Goal: Find specific page/section

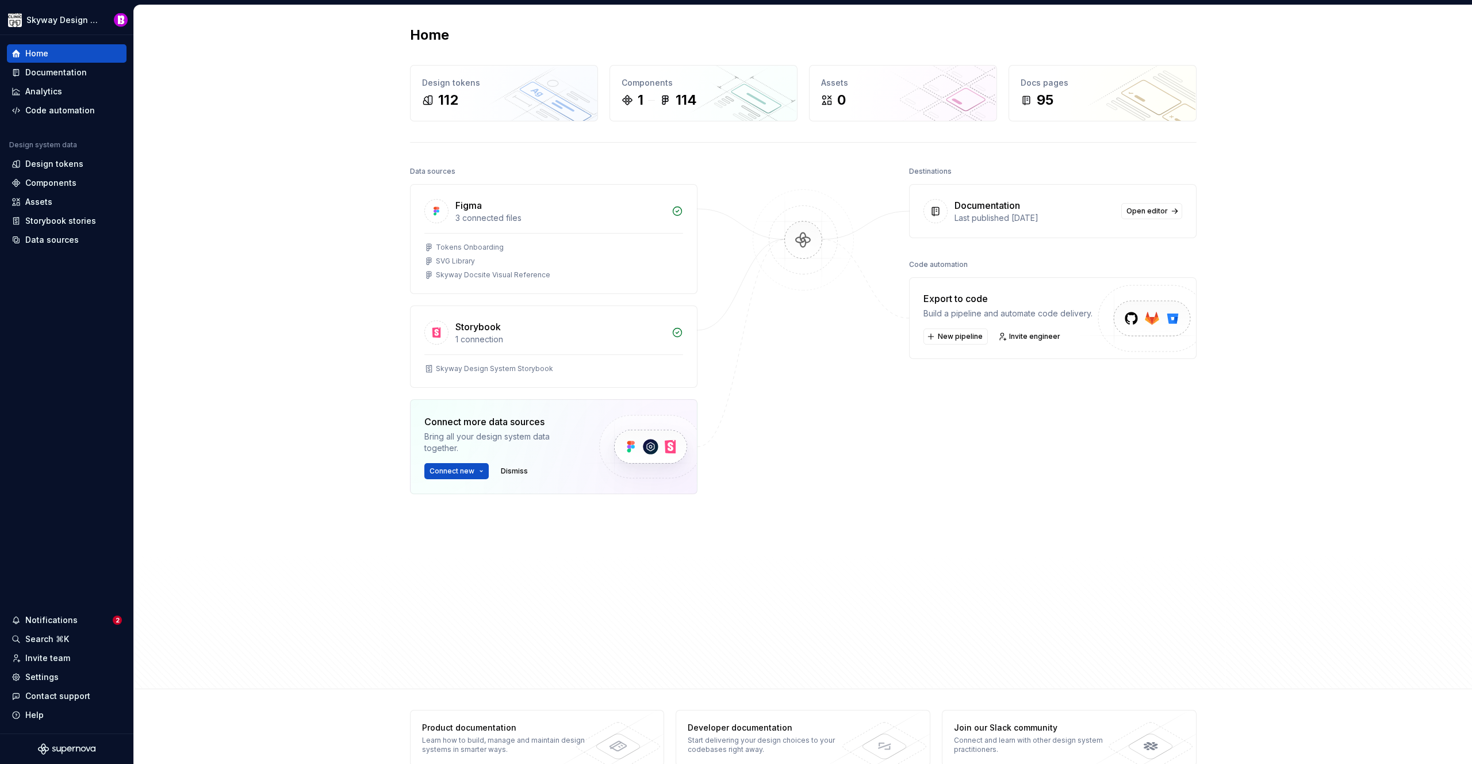
click at [638, 574] on div "Data sources Figma 3 connected files Tokens Onboarding SVG Library Skyway Docsi…" at bounding box center [553, 392] width 287 height 458
click at [54, 67] on div "Documentation" at bounding box center [56, 72] width 62 height 11
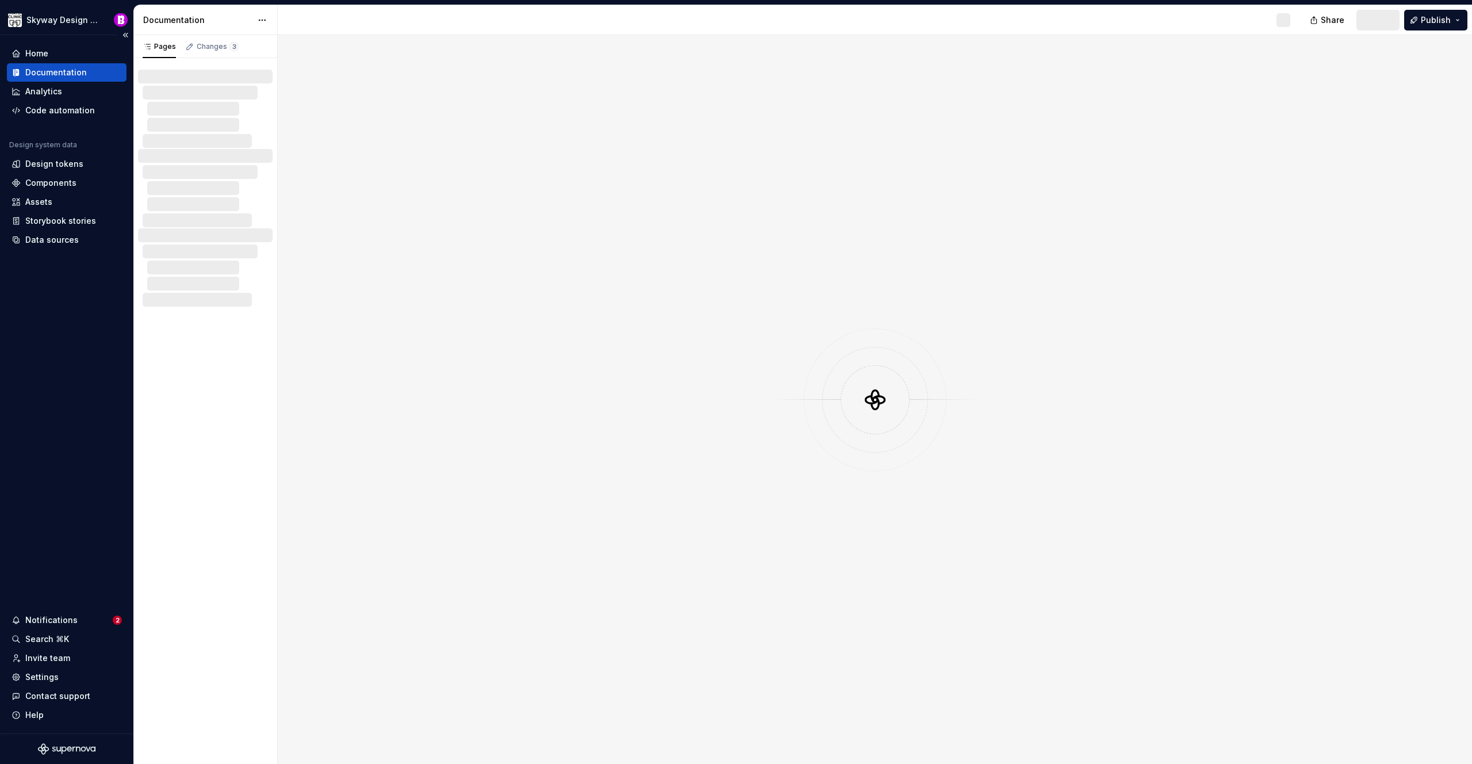
click at [55, 74] on div "Documentation" at bounding box center [56, 72] width 62 height 11
